Goal: Task Accomplishment & Management: Manage account settings

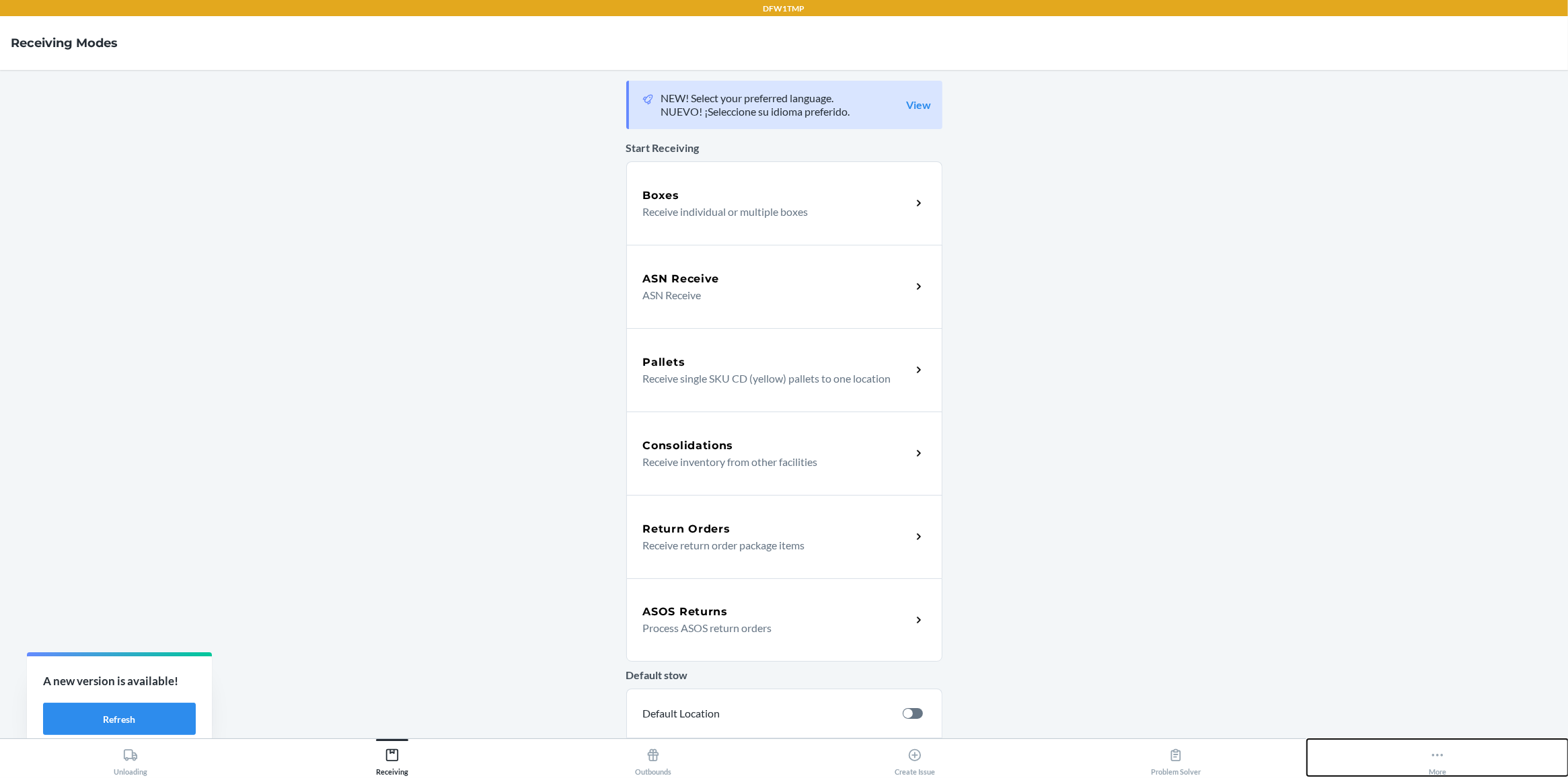
click at [1434, 764] on div "More" at bounding box center [1437, 759] width 17 height 33
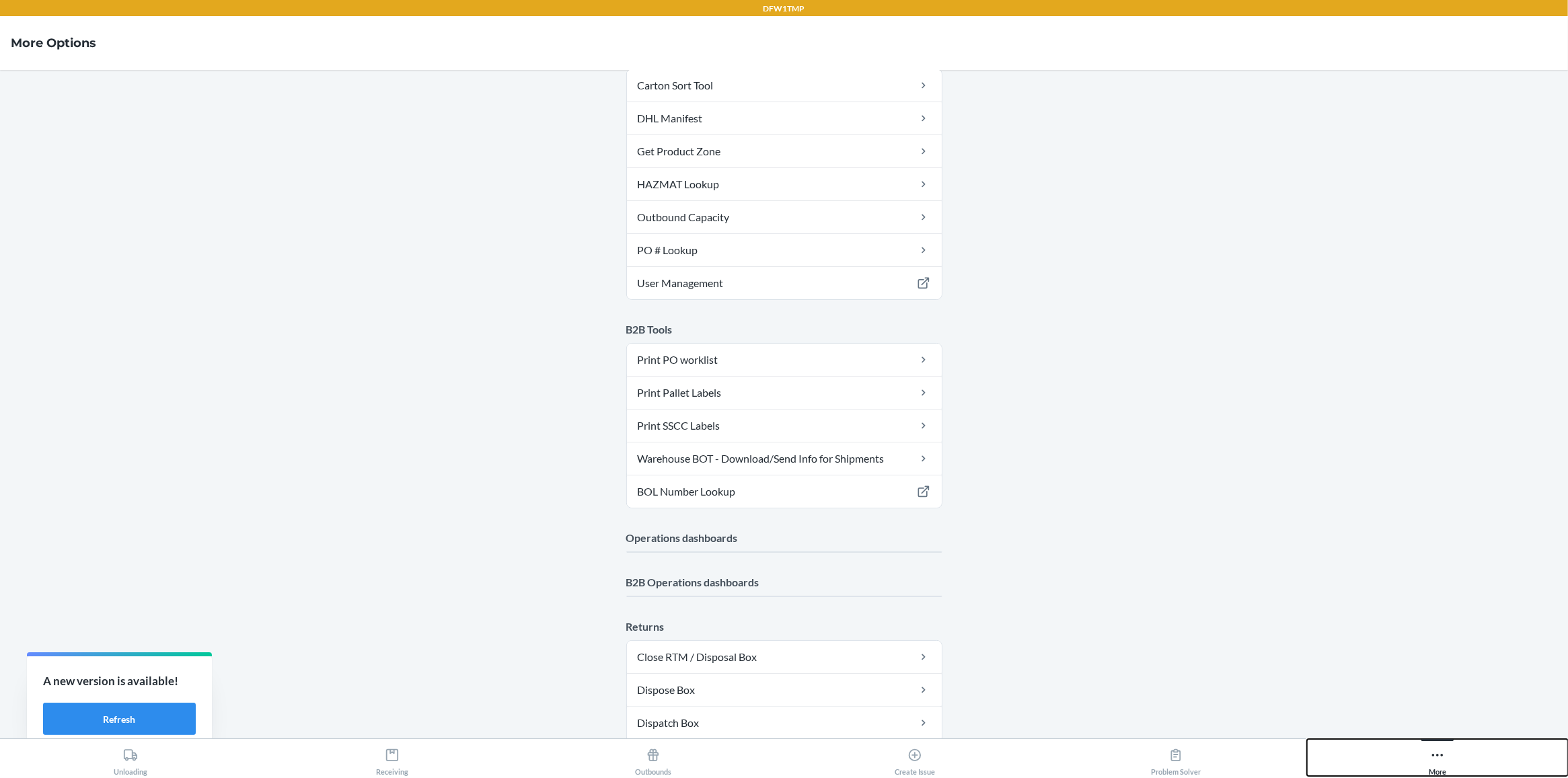
scroll to position [387, 0]
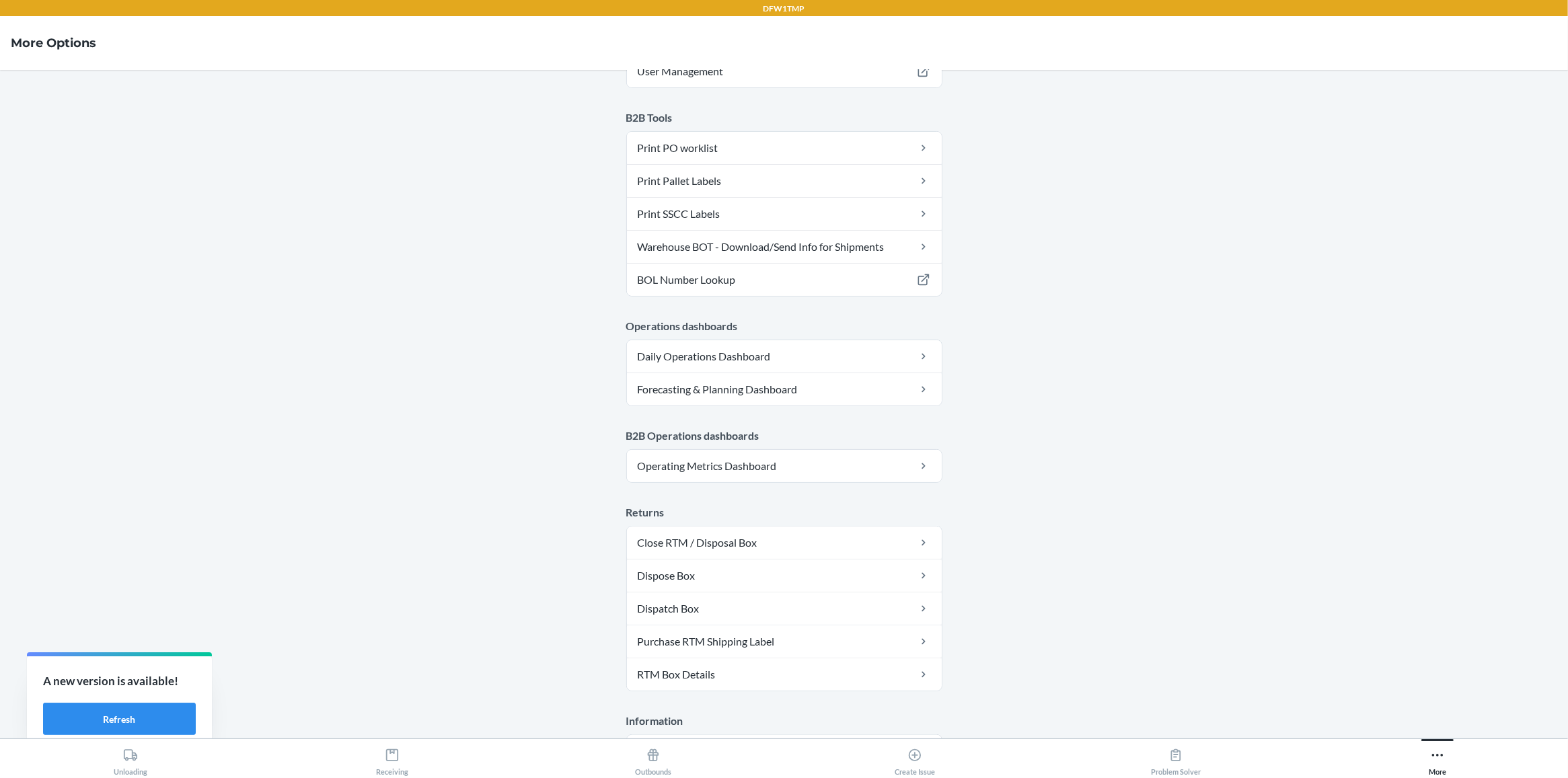
click at [868, 713] on main "Account Account tcomeau Warehouse ID DFW1TMP Language English Tools Carton Sort…" at bounding box center [784, 403] width 1568 height 668
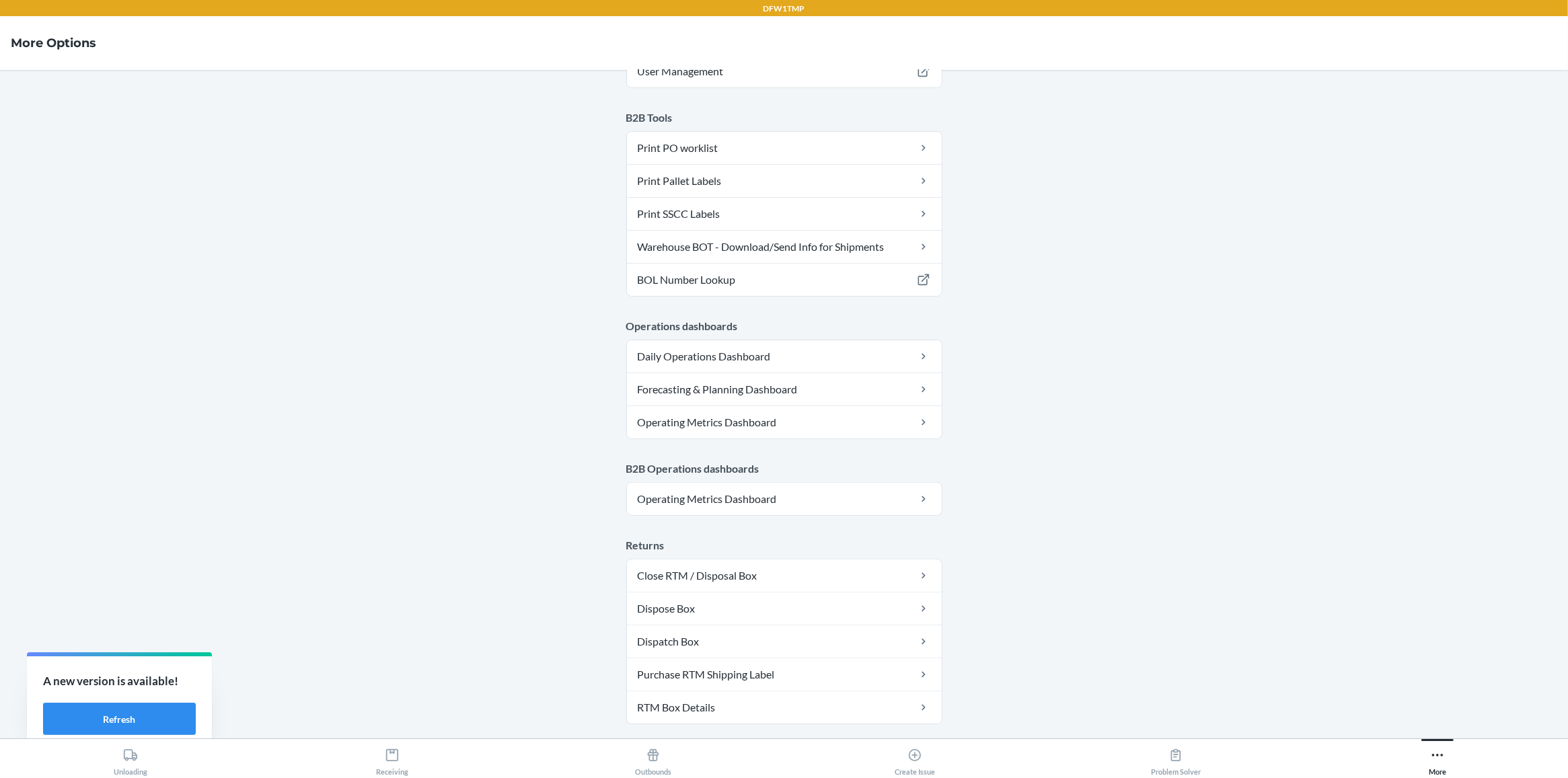
scroll to position [518, 0]
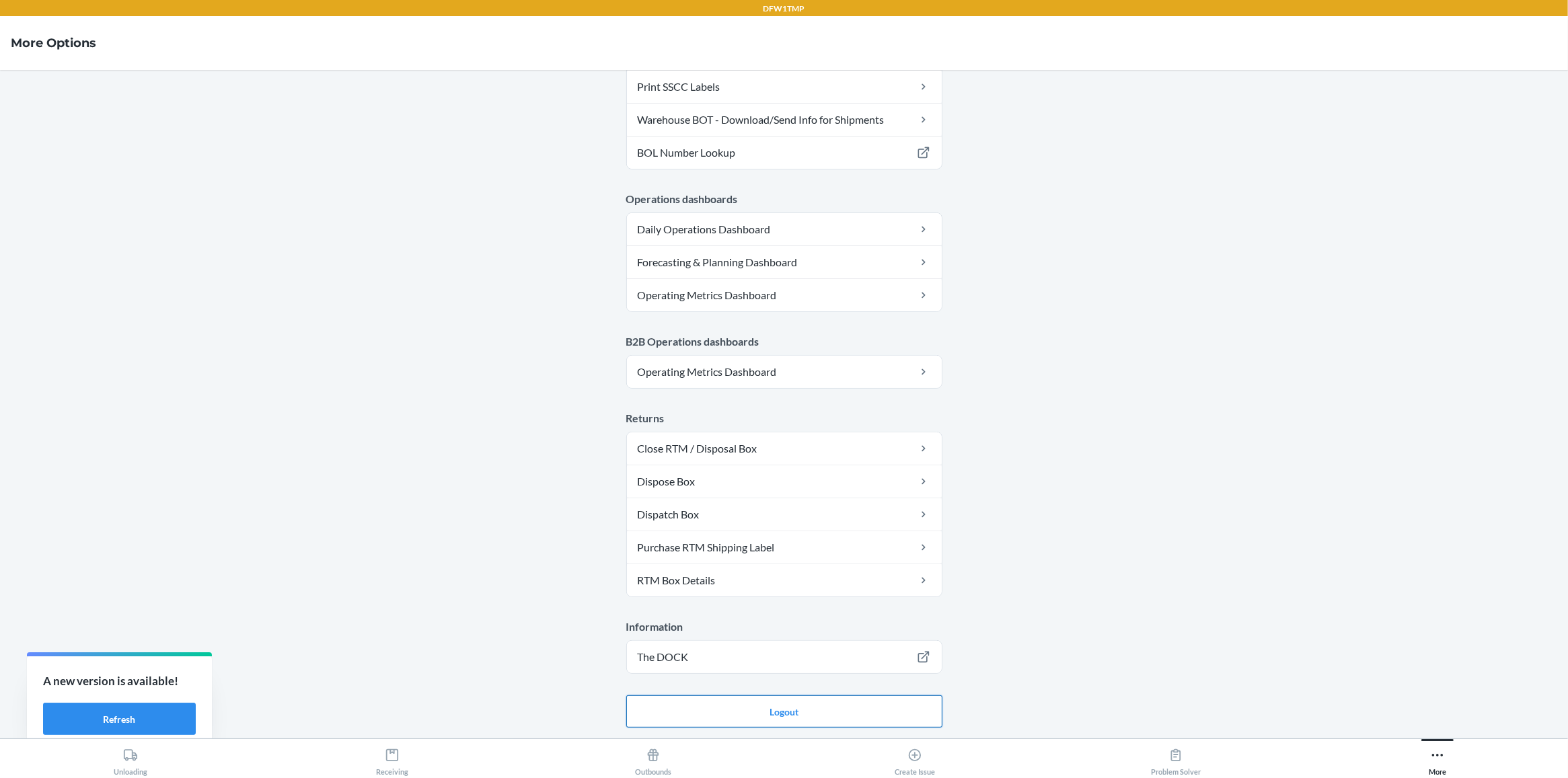
click at [858, 708] on button "Logout" at bounding box center [784, 711] width 316 height 33
